Goal: Use online tool/utility: Utilize a website feature to perform a specific function

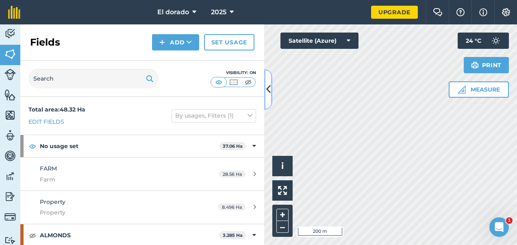
click at [270, 94] on icon at bounding box center [268, 89] width 4 height 14
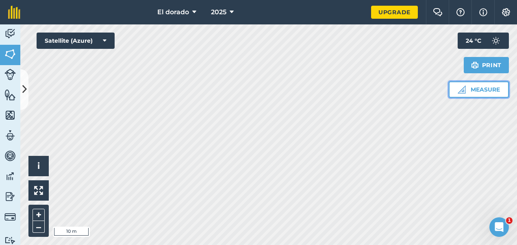
click at [474, 87] on button "Measure" at bounding box center [479, 89] width 60 height 16
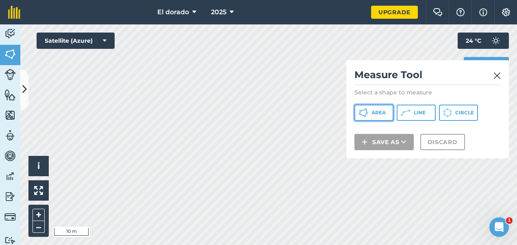
click at [380, 109] on span "Area" at bounding box center [379, 112] width 14 height 7
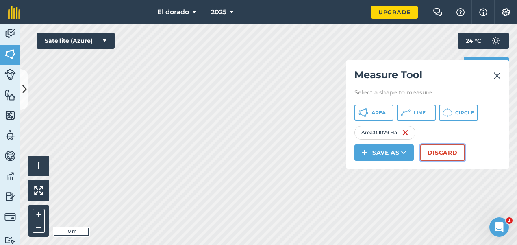
click at [436, 151] on button "Discard" at bounding box center [443, 152] width 45 height 16
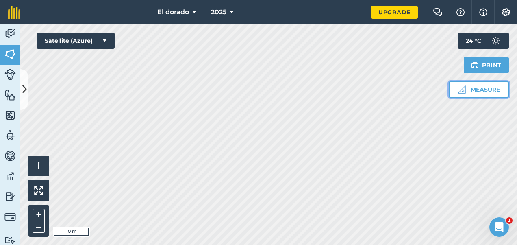
click at [481, 96] on button "Measure" at bounding box center [479, 89] width 60 height 16
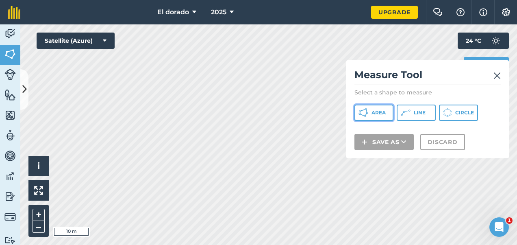
click at [379, 114] on span "Area" at bounding box center [379, 112] width 14 height 7
